Goal: Information Seeking & Learning: Learn about a topic

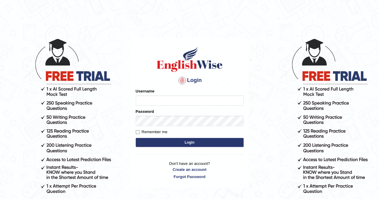
type input "Cjepkoech"
click at [173, 140] on button "Login" at bounding box center [190, 142] width 108 height 9
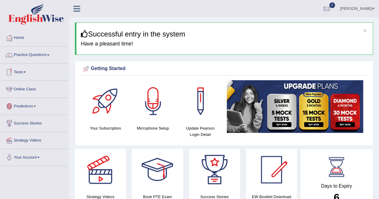
click at [28, 89] on link "Online Class" at bounding box center [34, 88] width 68 height 15
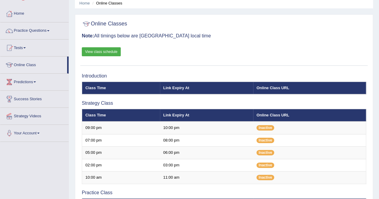
scroll to position [24, 0]
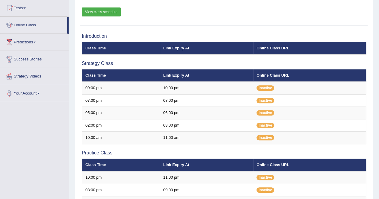
scroll to position [65, 0]
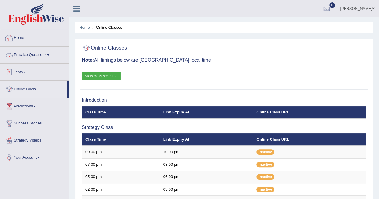
click at [31, 34] on link "Home" at bounding box center [34, 37] width 68 height 15
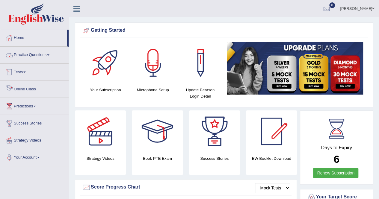
click at [26, 88] on link "Online Class" at bounding box center [34, 88] width 68 height 15
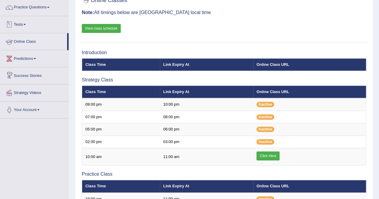
scroll to position [48, 0]
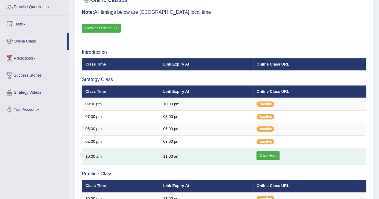
click at [263, 158] on link "Click Here" at bounding box center [268, 155] width 23 height 9
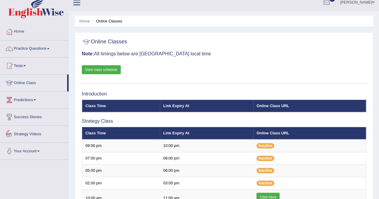
scroll to position [6, 0]
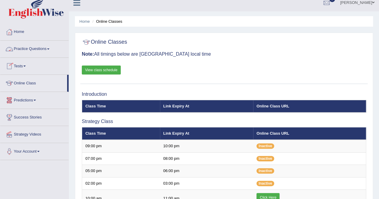
click at [23, 48] on link "Practice Questions" at bounding box center [34, 48] width 68 height 15
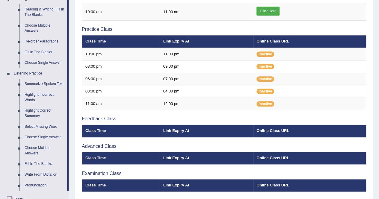
scroll to position [193, 0]
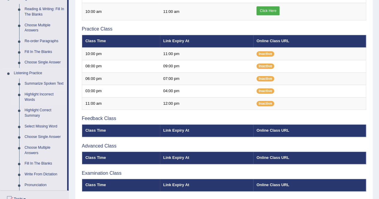
click at [34, 97] on link "Highlight Incorrect Words" at bounding box center [44, 97] width 45 height 16
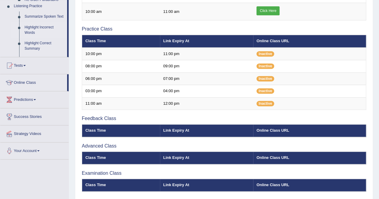
scroll to position [86, 0]
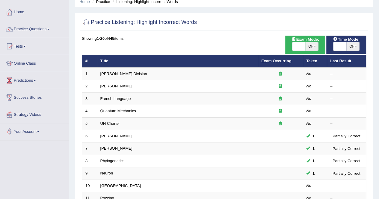
scroll to position [25, 0]
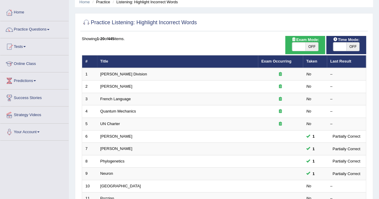
click at [177, 110] on td "Quantum Mechanics" at bounding box center [177, 112] width 161 height 13
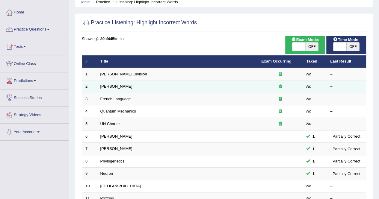
click at [261, 82] on td at bounding box center [280, 87] width 45 height 13
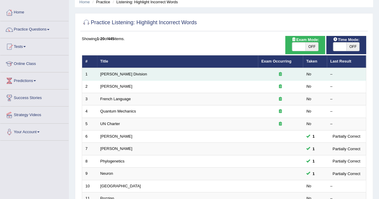
click at [116, 70] on td "Ward Division" at bounding box center [177, 74] width 161 height 13
click at [115, 74] on link "Ward Division" at bounding box center [123, 74] width 47 height 4
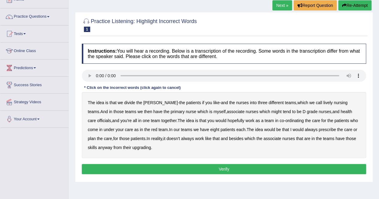
scroll to position [46, 0]
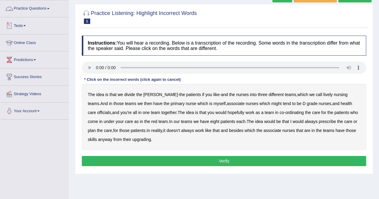
click at [46, 8] on link "Practice Questions" at bounding box center [34, 7] width 68 height 15
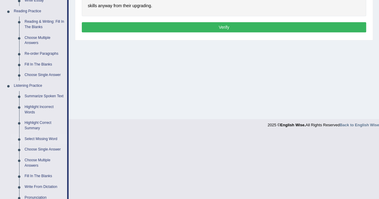
scroll to position [181, 0]
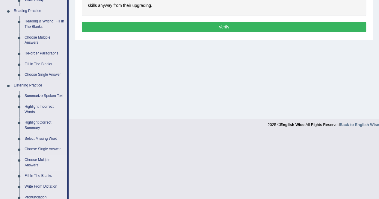
click at [43, 162] on link "Choose Multiple Answers" at bounding box center [44, 163] width 45 height 16
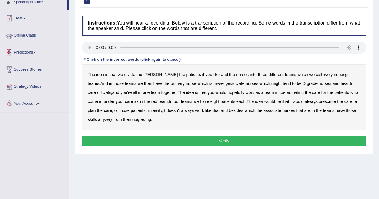
scroll to position [89, 0]
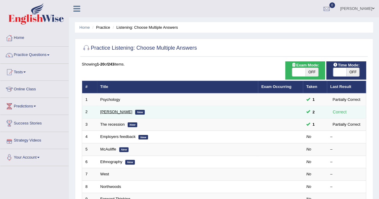
click at [105, 114] on link "[PERSON_NAME]" at bounding box center [116, 112] width 32 height 4
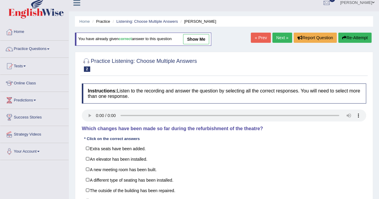
scroll to position [5, 0]
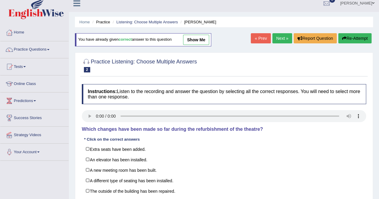
click at [193, 37] on link "show me" at bounding box center [196, 40] width 26 height 10
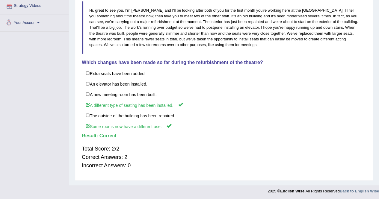
scroll to position [0, 0]
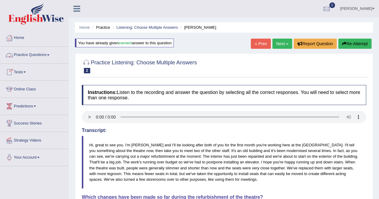
click at [43, 56] on link "Practice Questions" at bounding box center [34, 54] width 68 height 15
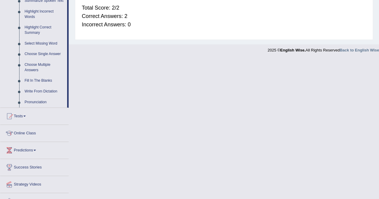
scroll to position [286, 0]
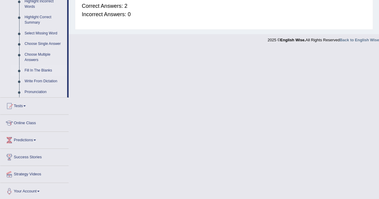
click at [41, 68] on link "Fill In The Blanks" at bounding box center [44, 70] width 45 height 11
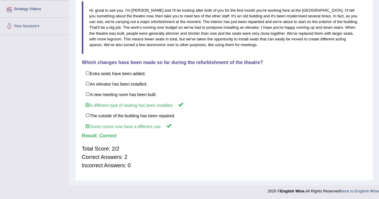
scroll to position [94, 0]
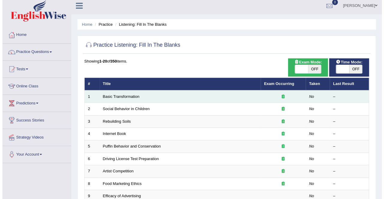
scroll to position [1, 0]
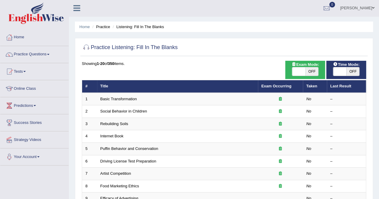
click at [312, 72] on span "OFF" at bounding box center [311, 71] width 13 height 8
checkbox input "true"
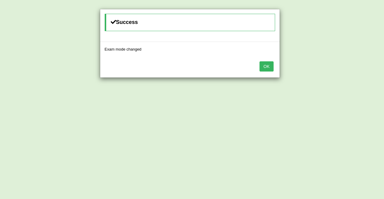
click at [269, 66] on button "OK" at bounding box center [266, 66] width 14 height 10
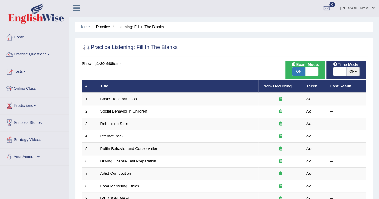
click at [350, 73] on span "OFF" at bounding box center [353, 71] width 13 height 8
checkbox input "true"
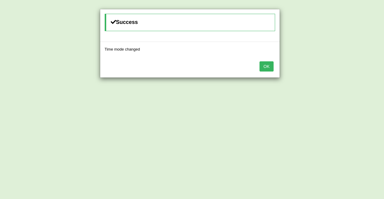
click at [268, 69] on button "OK" at bounding box center [266, 66] width 14 height 10
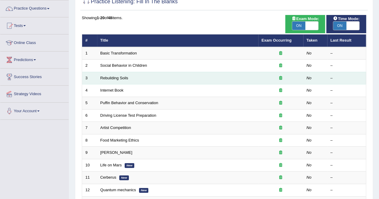
scroll to position [46, 0]
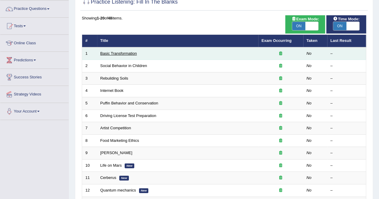
click at [130, 55] on link "Basic Transformation" at bounding box center [118, 53] width 37 height 4
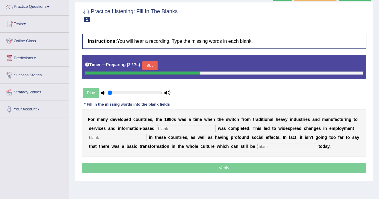
scroll to position [49, 0]
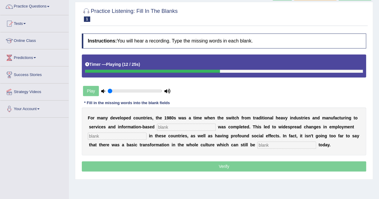
click at [176, 129] on input "text" at bounding box center [186, 127] width 59 height 7
type input "ent"
click at [124, 134] on input "text" at bounding box center [117, 136] width 59 height 7
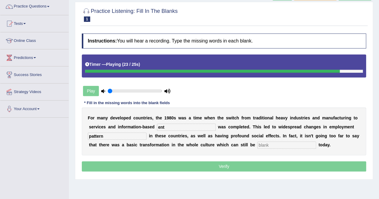
type input "pattern"
click at [276, 144] on input "text" at bounding box center [287, 145] width 59 height 7
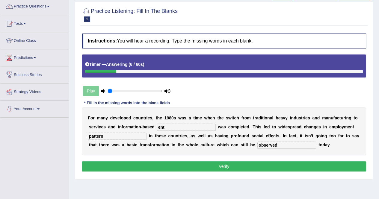
type input "observed"
click at [168, 127] on input "ent" at bounding box center [186, 127] width 59 height 7
click at [114, 135] on input "pattern" at bounding box center [117, 136] width 59 height 7
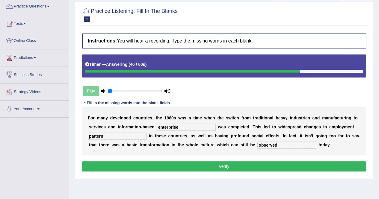
click at [179, 128] on input "enterprise" at bounding box center [186, 127] width 59 height 7
type input "enterprises"
click at [139, 134] on input "pattern" at bounding box center [117, 136] width 59 height 7
type input "patterns"
click at [174, 165] on button "Verify" at bounding box center [224, 167] width 284 height 10
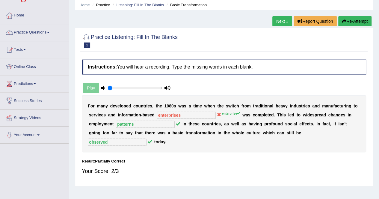
scroll to position [0, 0]
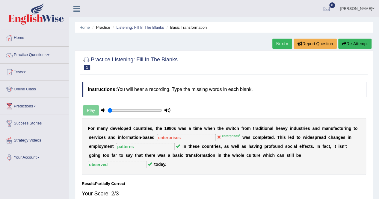
click at [275, 42] on link "Next »" at bounding box center [283, 44] width 20 height 10
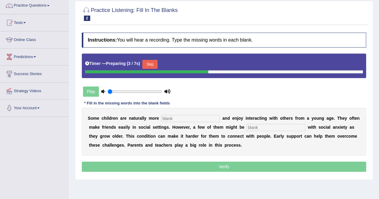
scroll to position [50, 0]
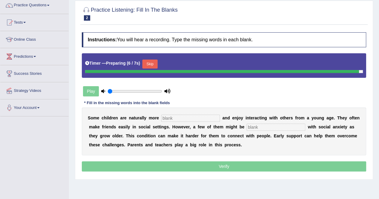
click at [188, 119] on input "text" at bounding box center [190, 118] width 59 height 7
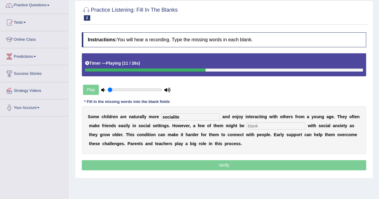
type input "socialite"
click at [252, 126] on input "text" at bounding box center [276, 126] width 59 height 7
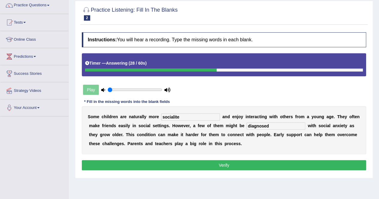
type input "diagnosed"
click at [233, 166] on button "Verify" at bounding box center [224, 165] width 284 height 10
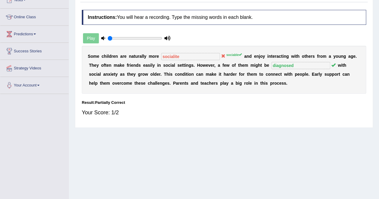
scroll to position [0, 0]
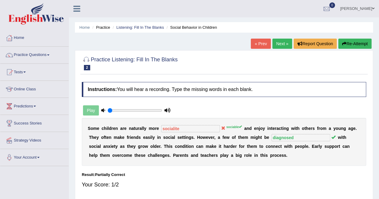
click at [281, 43] on link "Next »" at bounding box center [283, 44] width 20 height 10
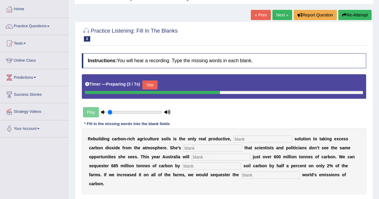
scroll to position [29, 0]
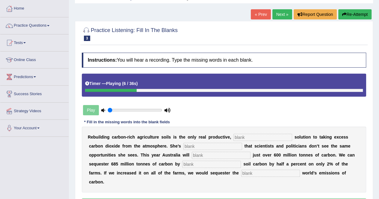
click at [245, 137] on input "text" at bounding box center [263, 137] width 59 height 7
click at [295, 18] on button "Report Question" at bounding box center [315, 14] width 43 height 10
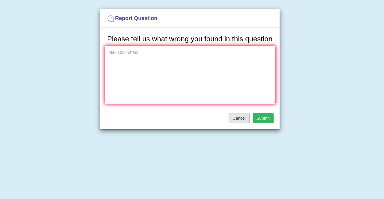
click at [239, 119] on button "Cancel" at bounding box center [238, 118] width 21 height 10
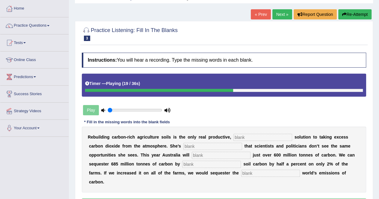
click at [342, 17] on button "Re-Attempt" at bounding box center [354, 14] width 33 height 10
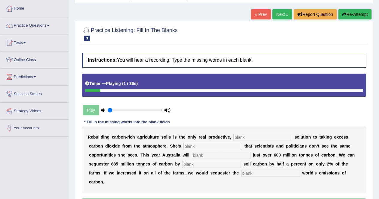
click at [236, 136] on input "text" at bounding box center [263, 137] width 59 height 7
click at [352, 20] on div "« Prev Next » Report Question Re-Attempt" at bounding box center [312, 15] width 122 height 12
click at [354, 14] on button "Re-Attempt" at bounding box center [354, 14] width 33 height 10
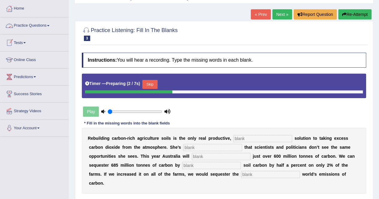
click at [45, 30] on link "Practice Questions" at bounding box center [34, 24] width 68 height 15
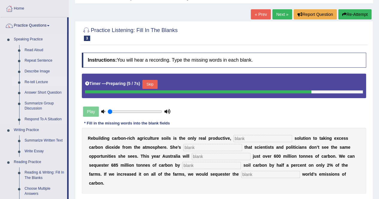
click at [46, 83] on link "Re-tell Lecture" at bounding box center [44, 82] width 45 height 11
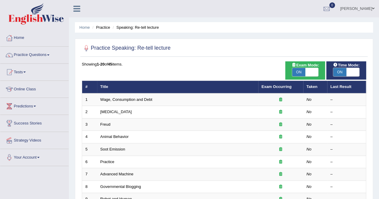
click at [296, 74] on span "ON" at bounding box center [298, 72] width 13 height 8
checkbox input "false"
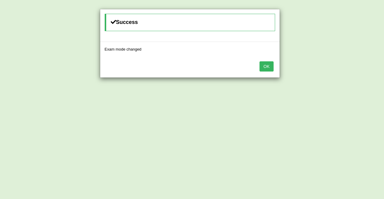
click at [269, 69] on button "OK" at bounding box center [266, 66] width 14 height 10
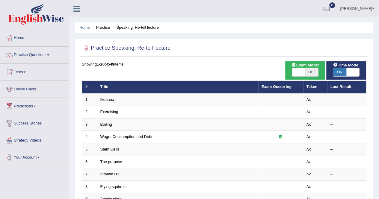
click at [343, 72] on span "ON" at bounding box center [339, 72] width 13 height 8
checkbox input "false"
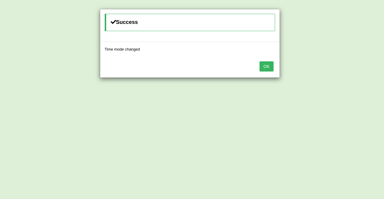
click at [266, 66] on button "OK" at bounding box center [266, 66] width 14 height 10
